Goal: Task Accomplishment & Management: Manage account settings

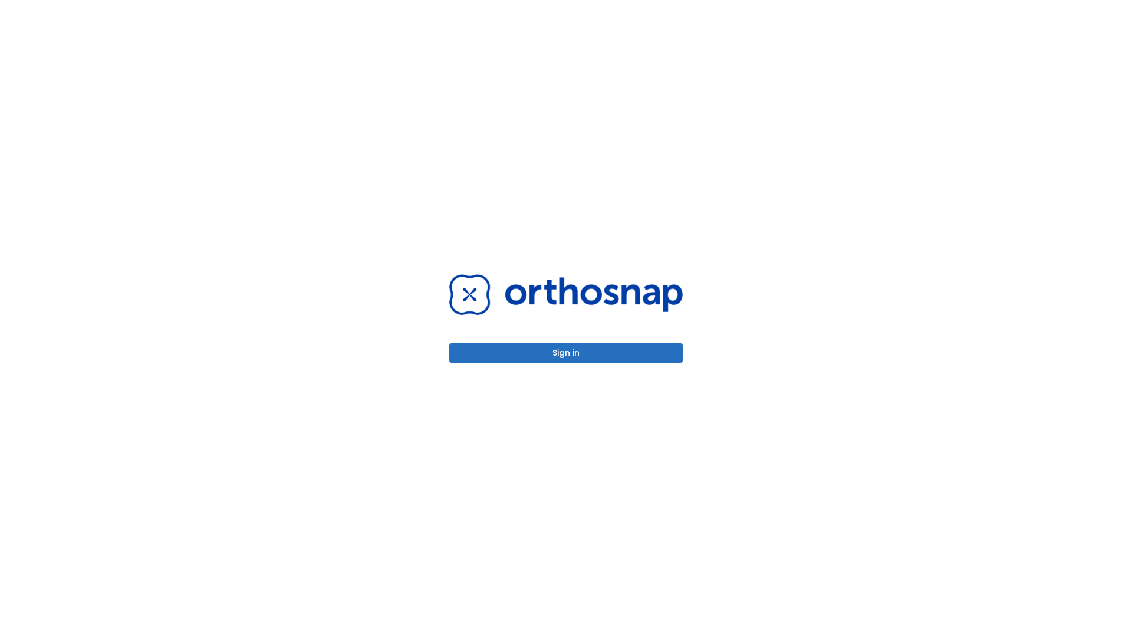
click at [566, 353] on button "Sign in" at bounding box center [565, 352] width 233 height 19
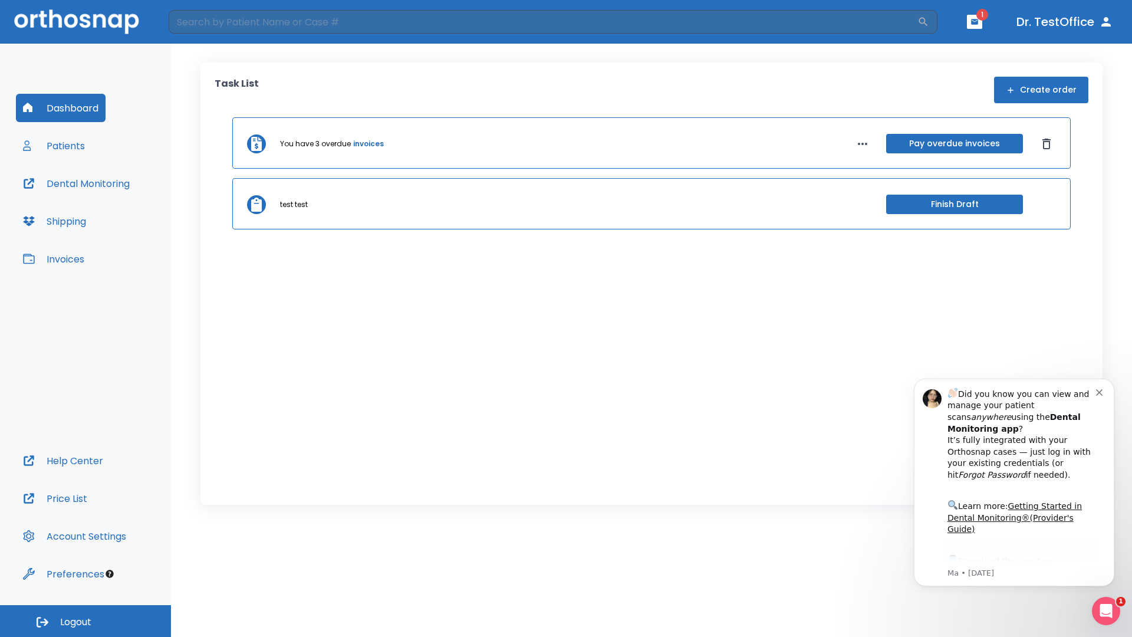
click at [85, 621] on span "Logout" at bounding box center [75, 621] width 31 height 13
